Goal: Task Accomplishment & Management: Use online tool/utility

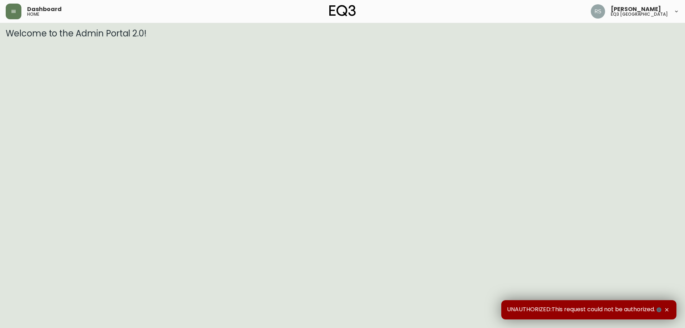
click at [20, 39] on html "Dashboard home [PERSON_NAME] eq3 [GEOGRAPHIC_DATA] Welcome to the Admin Portal …" at bounding box center [342, 19] width 685 height 39
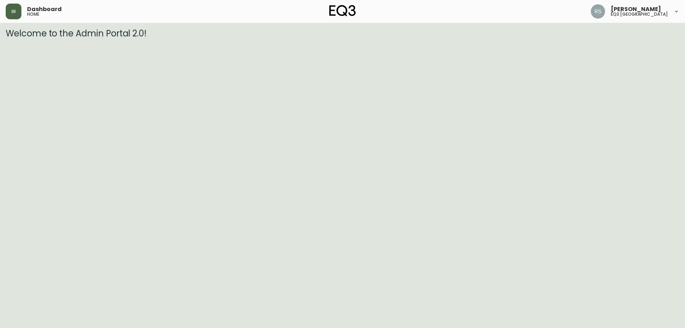
click at [16, 8] on button "button" at bounding box center [14, 12] width 16 height 16
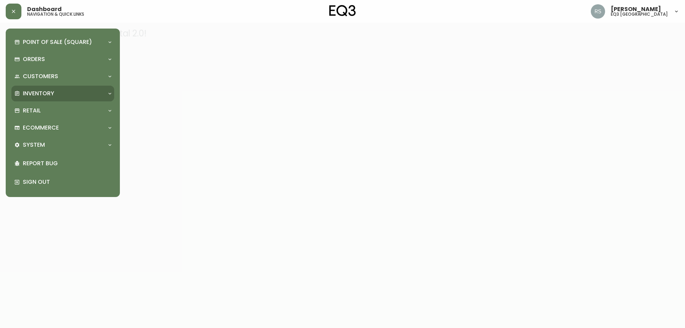
click at [46, 94] on p "Inventory" at bounding box center [38, 94] width 31 height 8
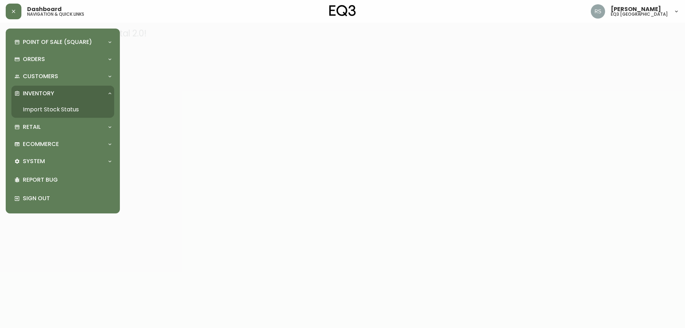
click at [52, 112] on link "Import Stock Status" at bounding box center [62, 109] width 103 height 16
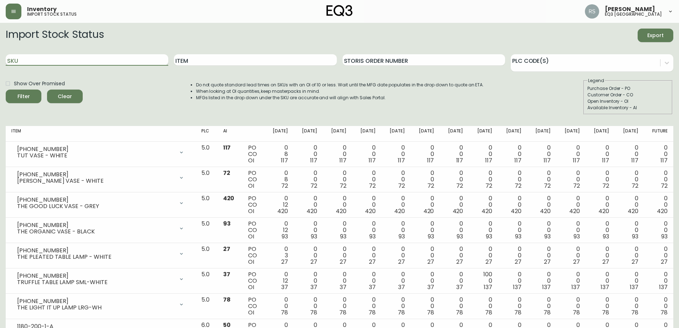
click at [66, 60] on input "SKU" at bounding box center [87, 59] width 163 height 11
paste input "[PHONE_NUMBER]"
type input "[PHONE_NUMBER]"
click at [6, 90] on button "Filter" at bounding box center [24, 97] width 36 height 14
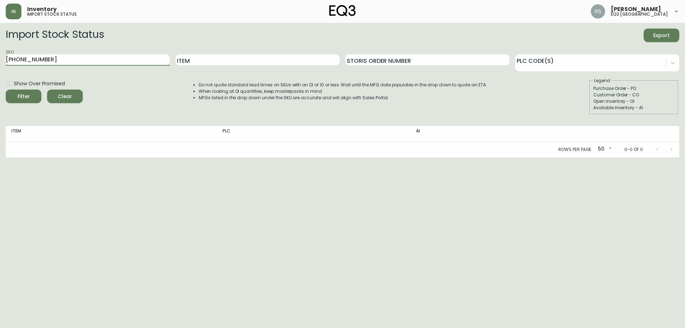
click at [6, 90] on button "Filter" at bounding box center [24, 97] width 36 height 14
click at [299, 157] on html "Inventory import stock status [PERSON_NAME] eq3 [GEOGRAPHIC_DATA] Import Stock …" at bounding box center [342, 78] width 685 height 157
drag, startPoint x: 630, startPoint y: 193, endPoint x: 459, endPoint y: 143, distance: 178.7
click at [625, 157] on html "Inventory import stock status [PERSON_NAME] eq3 [GEOGRAPHIC_DATA] Import Stock …" at bounding box center [342, 78] width 685 height 157
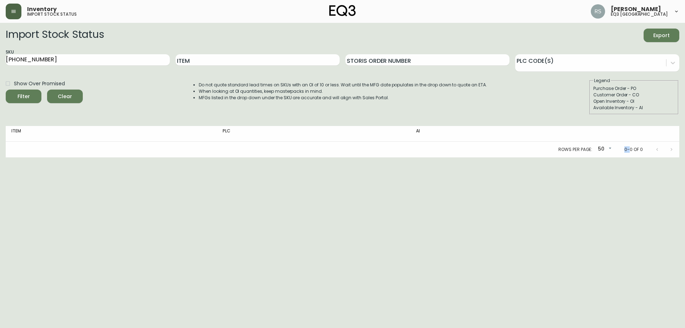
click at [7, 9] on button "button" at bounding box center [14, 12] width 16 height 16
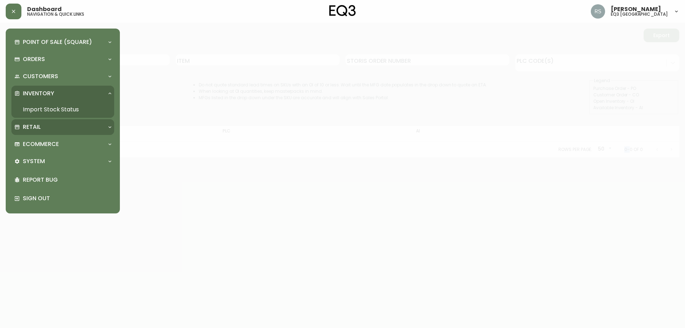
click at [53, 127] on div "Retail" at bounding box center [59, 127] width 90 height 8
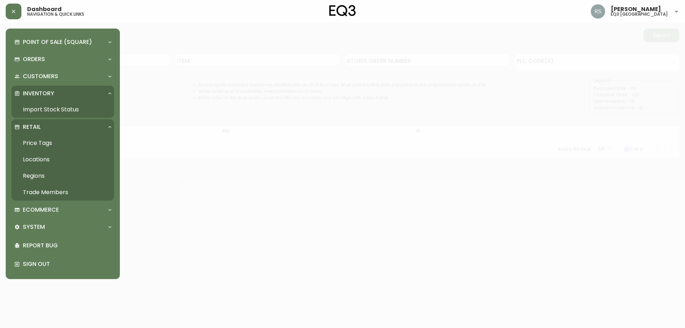
click at [48, 141] on link "Price Tags" at bounding box center [62, 143] width 103 height 16
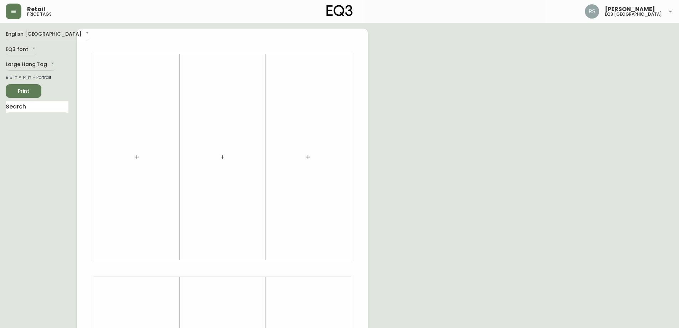
click at [133, 158] on button "button" at bounding box center [137, 157] width 14 height 14
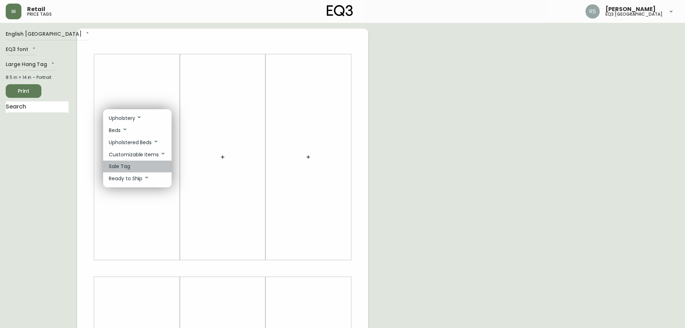
click at [133, 163] on li "Sale Tag" at bounding box center [137, 166] width 68 height 12
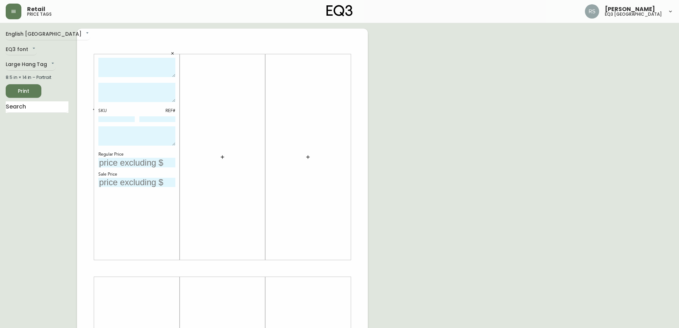
click at [134, 58] on textarea at bounding box center [136, 68] width 77 height 20
type textarea "STRAND MAGAZINE STAND"
click at [140, 93] on textarea at bounding box center [136, 92] width 77 height 19
paste textarea "portable and practical. the strand magazine stand is a functional end table tha…"
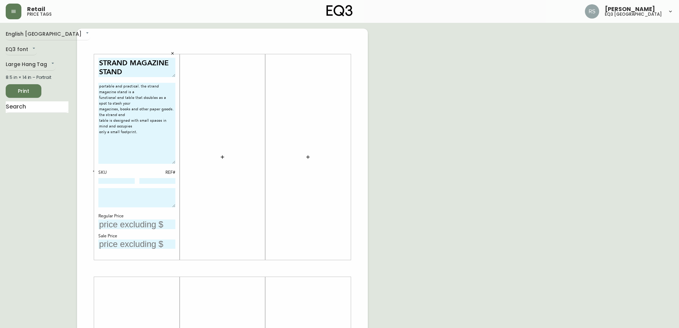
drag, startPoint x: 173, startPoint y: 101, endPoint x: 175, endPoint y: 163, distance: 61.7
click at [175, 163] on textarea "portable and practical. the strand magazine stand is a functional end table tha…" at bounding box center [136, 123] width 77 height 81
click at [102, 86] on textarea "portable and practical. the strand magazine stand is a functional end table tha…" at bounding box center [136, 123] width 77 height 81
click at [99, 91] on textarea "Portable and practical. the strand magazine stand is a functional end table tha…" at bounding box center [136, 123] width 77 height 81
click at [99, 97] on textarea "Portable and practical. the strand magazine stand is a functional end table tha…" at bounding box center [136, 123] width 77 height 81
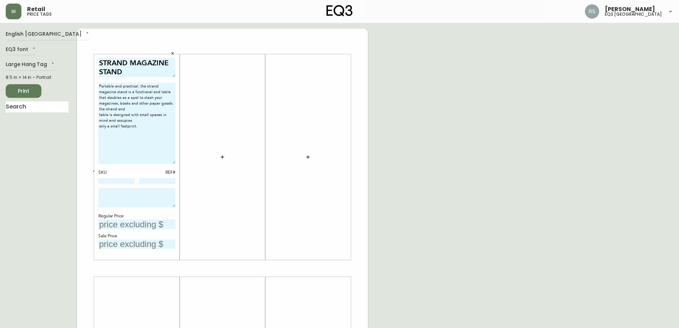
click at [99, 103] on textarea "Portable and practical. the strand magazine stand is a functional end table tha…" at bounding box center [136, 123] width 77 height 81
click at [100, 104] on textarea "Portable and practical. the strand magazine stand is a functional end table tha…" at bounding box center [136, 123] width 77 height 81
click at [99, 108] on textarea "Portable and practical. the strand magazine stand is a functional end table tha…" at bounding box center [136, 123] width 77 height 81
click at [99, 121] on textarea "Portable and practical. the strand magazine stand is a functional end table tha…" at bounding box center [136, 123] width 77 height 81
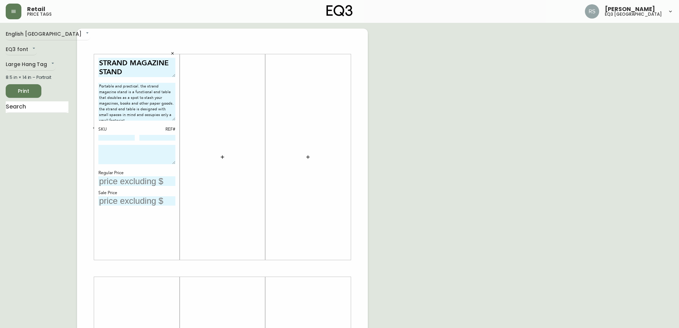
drag, startPoint x: 174, startPoint y: 162, endPoint x: 170, endPoint y: 119, distance: 43.3
click at [170, 119] on textarea "Portable and practical. the strand magazine stand is a functional end table tha…" at bounding box center [136, 102] width 77 height 38
type textarea "Portable and practical. the strand magazine stand is a functional end table tha…"
click at [497, 80] on div "English Canada en_CA EQ3 font EQ3 Large Hang Tag large 8.5 in × 14 in – Portrai…" at bounding box center [340, 268] width 668 height 479
click at [173, 121] on textarea "Portable and practical. the strand magazine stand is a functional end table tha…" at bounding box center [136, 103] width 77 height 40
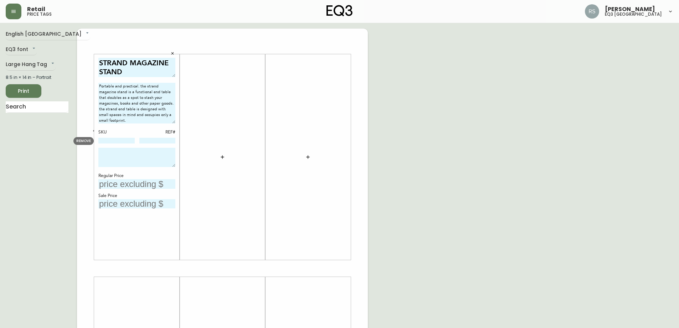
click at [121, 141] on input at bounding box center [116, 141] width 36 height 6
type input "[PHONE_NUMBER]"
click at [154, 141] on input at bounding box center [157, 141] width 36 height 6
type input "1383"
click at [126, 156] on textarea at bounding box center [136, 157] width 77 height 19
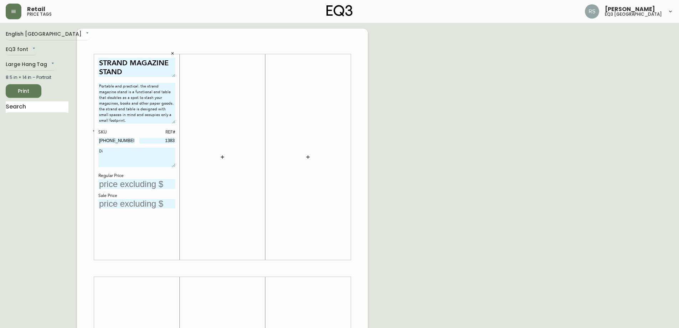
type textarea "D"
click at [123, 150] on textarea "Discontinued Floor Model Clearance" at bounding box center [136, 157] width 77 height 19
click at [142, 156] on textarea "Discontinued Floor Model Clearance" at bounding box center [136, 157] width 77 height 19
type textarea "D"
click at [134, 187] on input "text" at bounding box center [136, 184] width 77 height 10
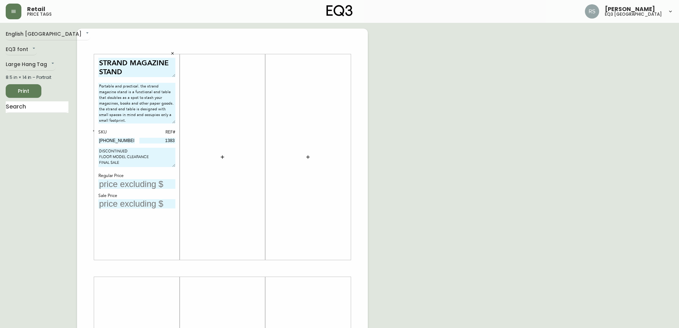
click at [133, 149] on textarea "DISCONTINUED FLOOR MODEL CLEARANCE FINAL SALE" at bounding box center [136, 157] width 77 height 19
drag, startPoint x: 169, startPoint y: 155, endPoint x: 90, endPoint y: 157, distance: 79.6
click at [90, 157] on div "STRAND MAGAZINE STAND Portable and practical. the strand magazine stand is a fu…" at bounding box center [222, 268] width 291 height 479
click at [132, 158] on textarea "DISCONTINUED PRODUCT FINAL SALE" at bounding box center [136, 157] width 77 height 19
click at [131, 165] on textarea "DISCONTINUED PRODUCT FINAL SALE" at bounding box center [136, 157] width 77 height 19
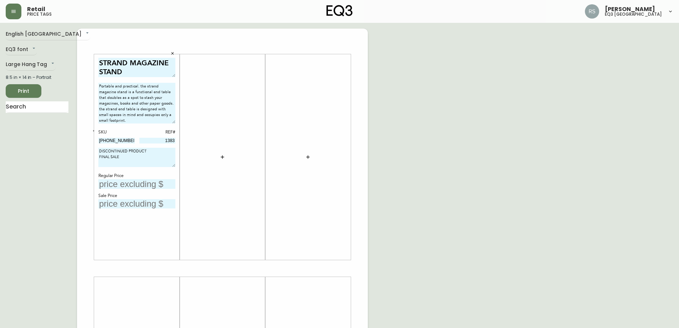
type textarea "DISCONTINUED PRODUCT FINAL SALE"
click at [120, 184] on input "text" at bounding box center [136, 184] width 77 height 10
type input "$99"
click at [146, 203] on input "text" at bounding box center [136, 204] width 77 height 10
type input "$70"
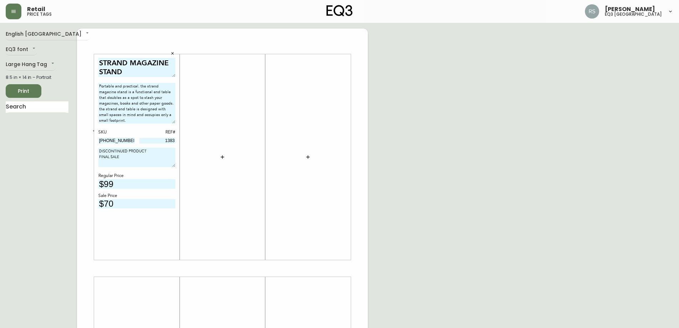
click at [604, 204] on div "English Canada en_CA EQ3 font EQ3 Large Hang Tag large 8.5 in × 14 in – Portrai…" at bounding box center [340, 268] width 668 height 479
click at [22, 89] on span "Print" at bounding box center [23, 91] width 24 height 9
